Goal: Find specific page/section

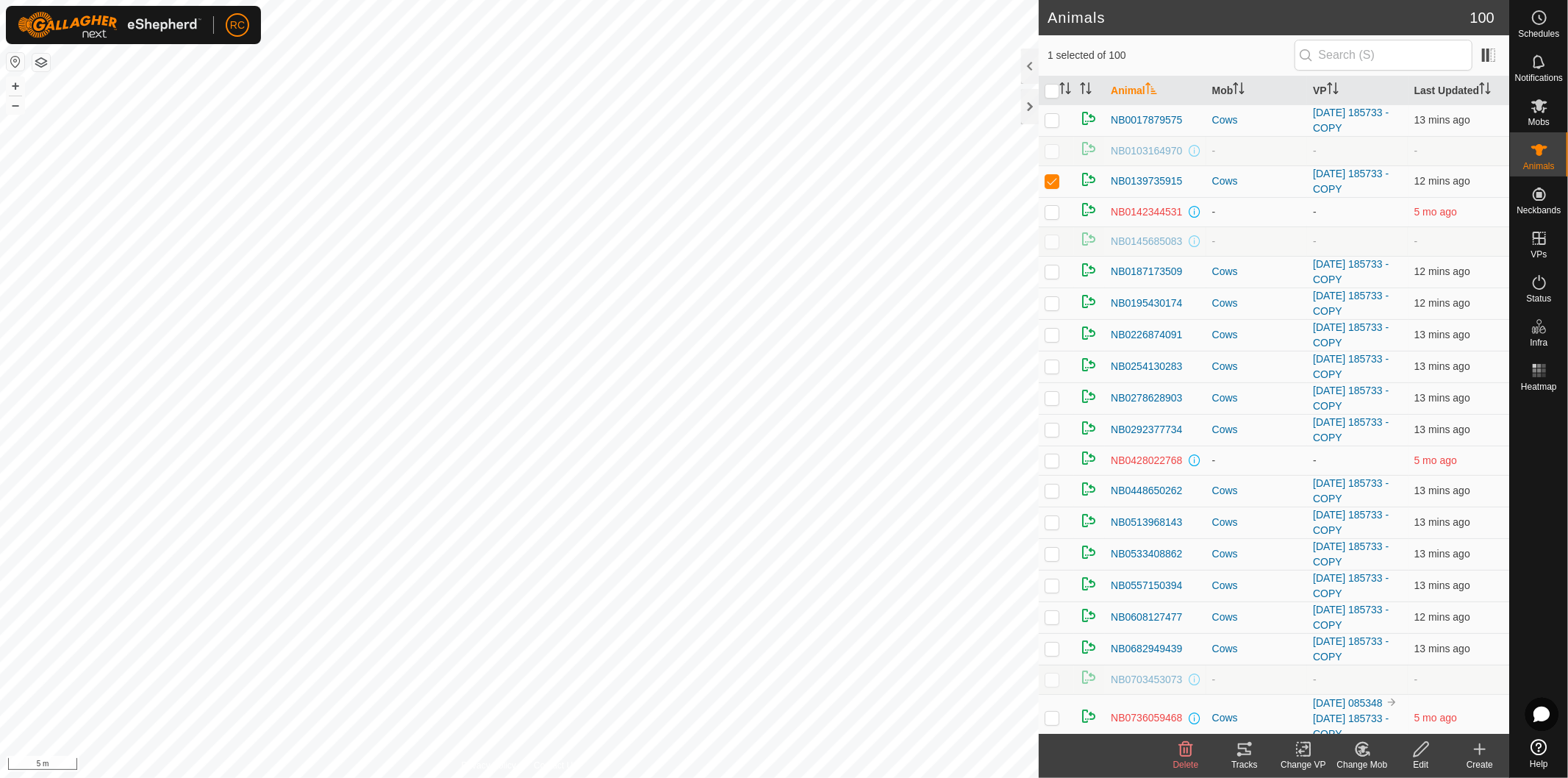
click at [1240, 750] on icon at bounding box center [1245, 750] width 18 height 18
